Goal: Transaction & Acquisition: Book appointment/travel/reservation

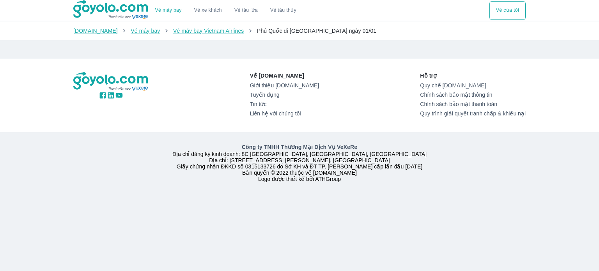
click at [574, 91] on div "Về [DOMAIN_NAME] Giới thiệu [DOMAIN_NAME] Tuyển dụng Tin tức Liên hệ với chúng …" at bounding box center [299, 126] width 599 height 134
click at [511, 8] on button "Vé của tôi" at bounding box center [507, 10] width 36 height 19
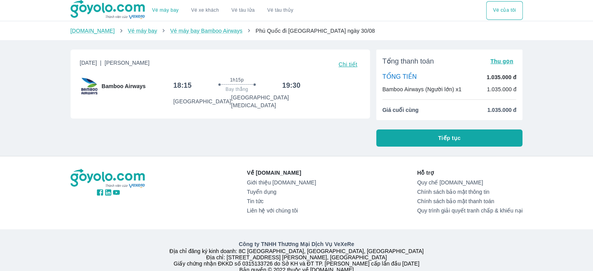
click at [350, 63] on span "Chi tiết" at bounding box center [347, 64] width 19 height 6
